Goal: Task Accomplishment & Management: Manage account settings

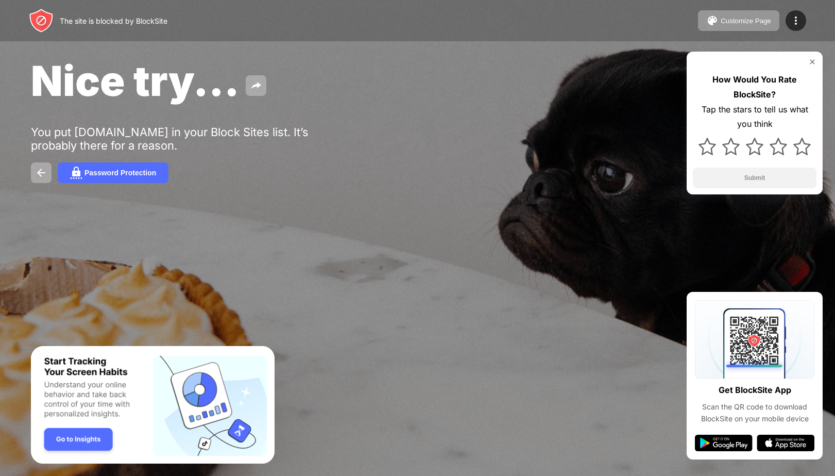
click at [812, 60] on img at bounding box center [813, 62] width 8 height 8
